Goal: Find specific page/section: Find specific page/section

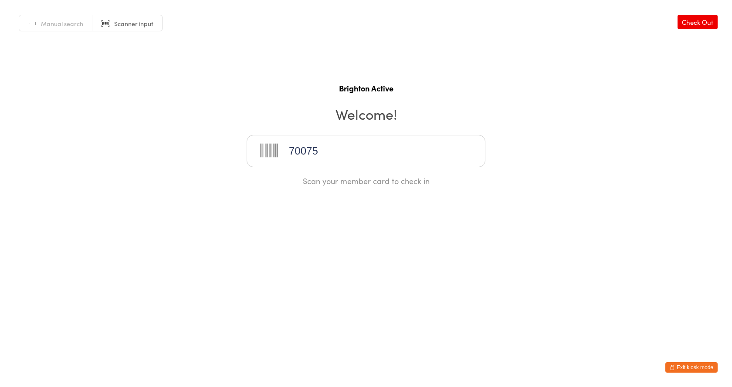
type input "70075"
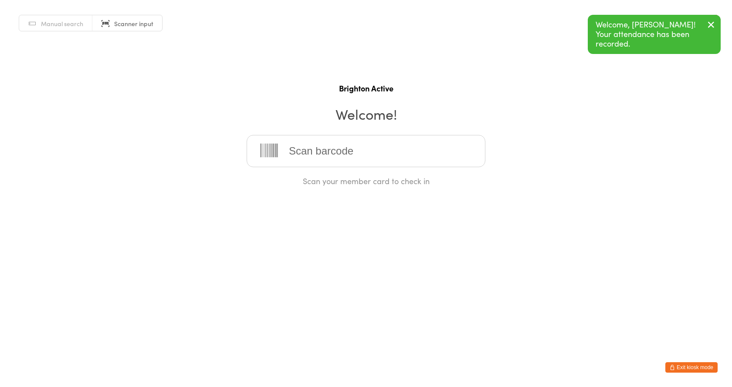
click at [686, 371] on button "Exit kiosk mode" at bounding box center [691, 367] width 52 height 10
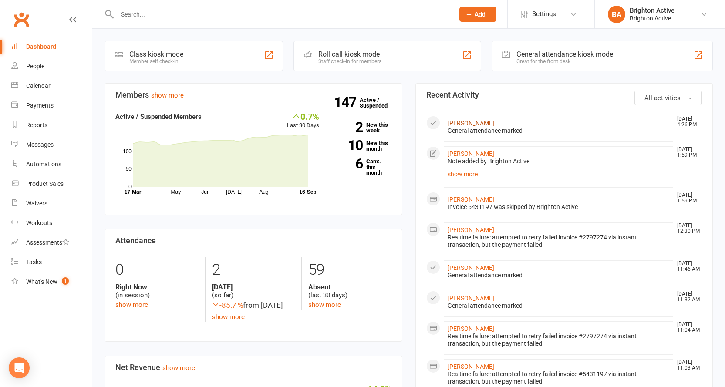
click at [465, 125] on link "Ali Abdel-Fattah" at bounding box center [471, 123] width 47 height 7
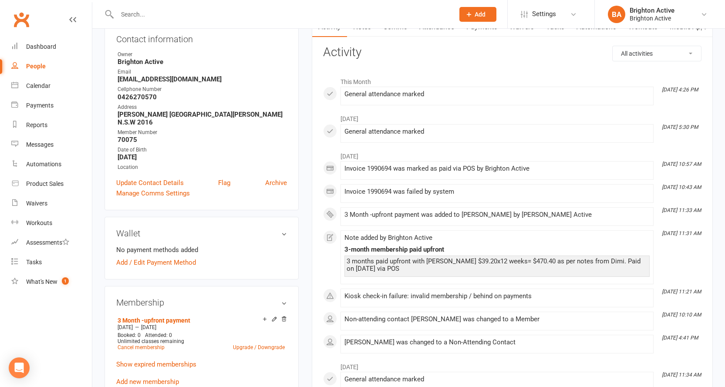
scroll to position [131, 0]
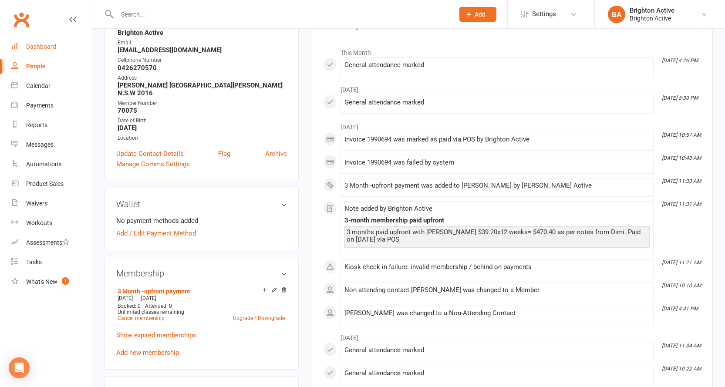
click at [51, 48] on div "Dashboard" at bounding box center [41, 46] width 30 height 7
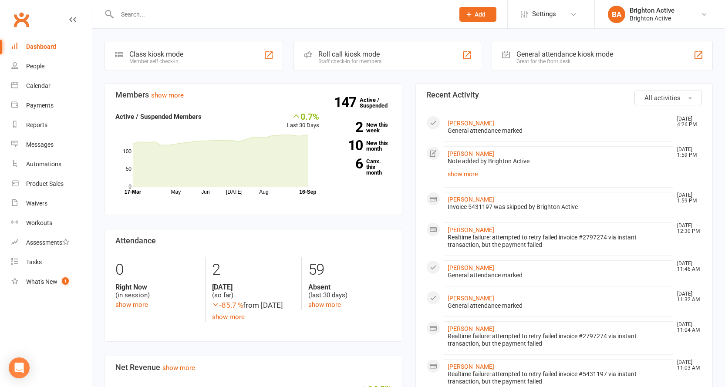
click at [537, 61] on div "Great for the front desk" at bounding box center [565, 61] width 97 height 6
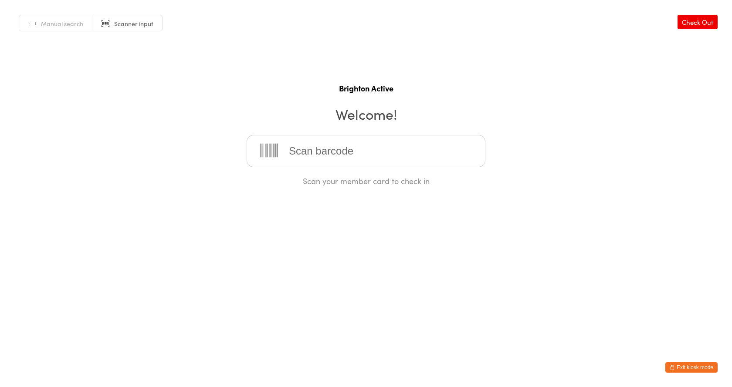
click at [69, 25] on span "Manual search" at bounding box center [62, 23] width 42 height 9
click at [122, 22] on span "Scanner input" at bounding box center [133, 23] width 39 height 9
